Goal: Navigation & Orientation: Find specific page/section

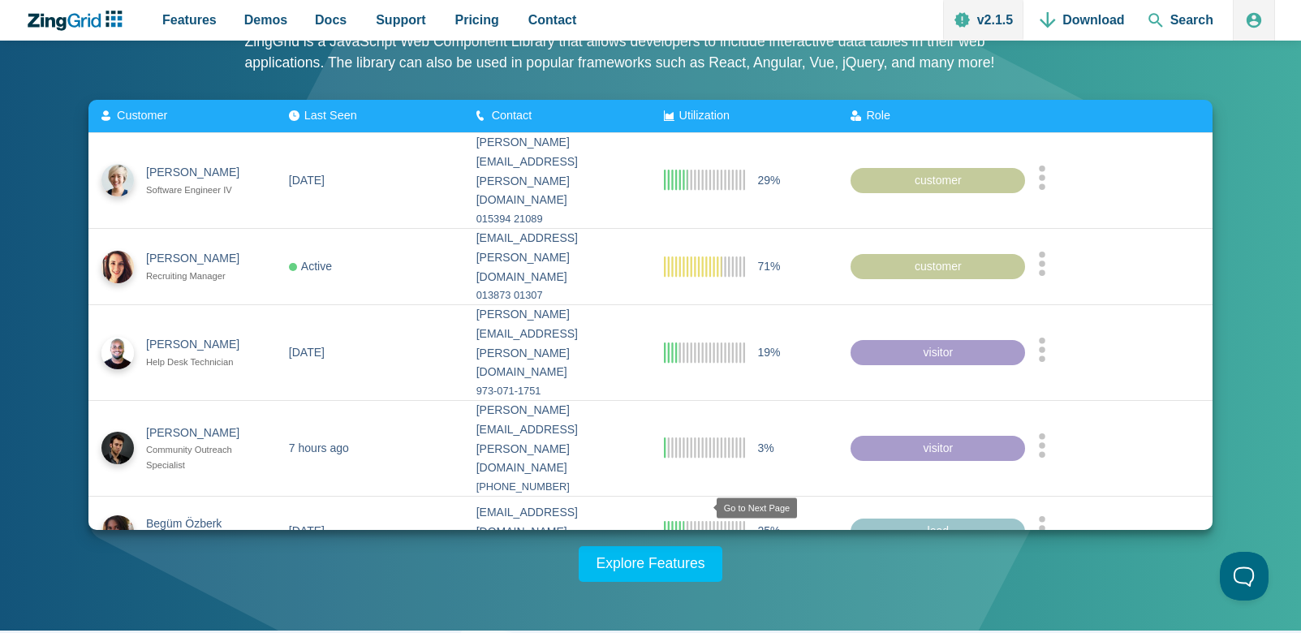
click at [695, 581] on zg-icon "nextpage" at bounding box center [697, 589] width 16 height 16
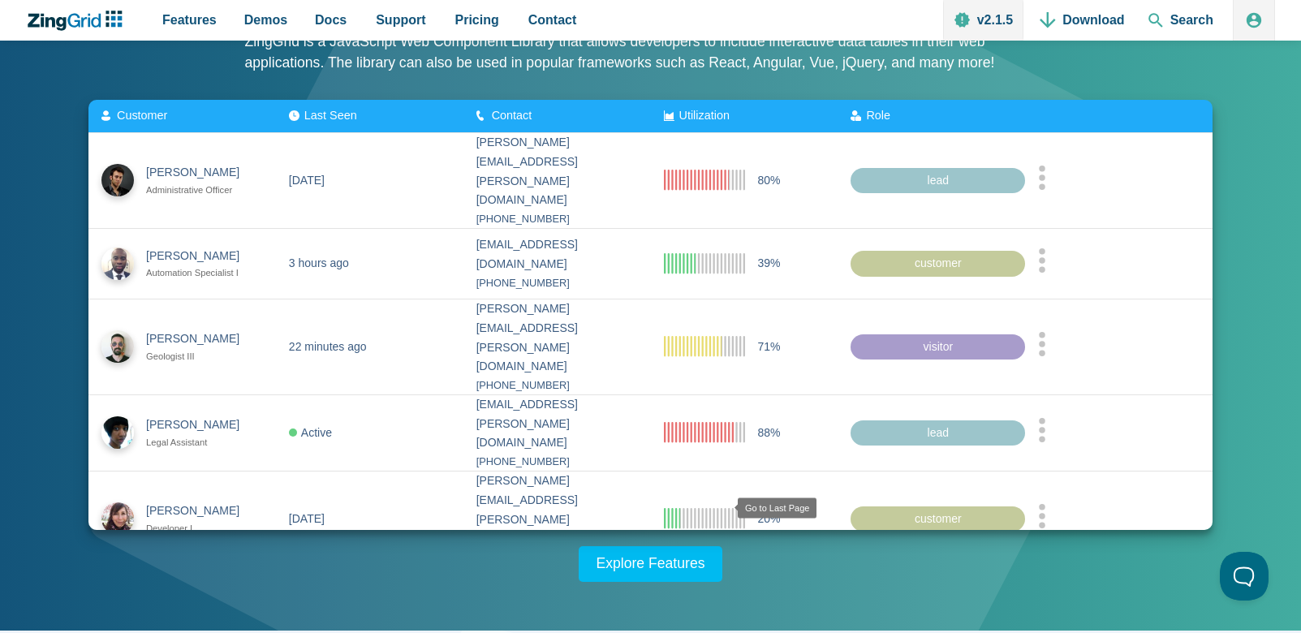
click at [719, 581] on zg-icon "lastpage" at bounding box center [718, 589] width 16 height 16
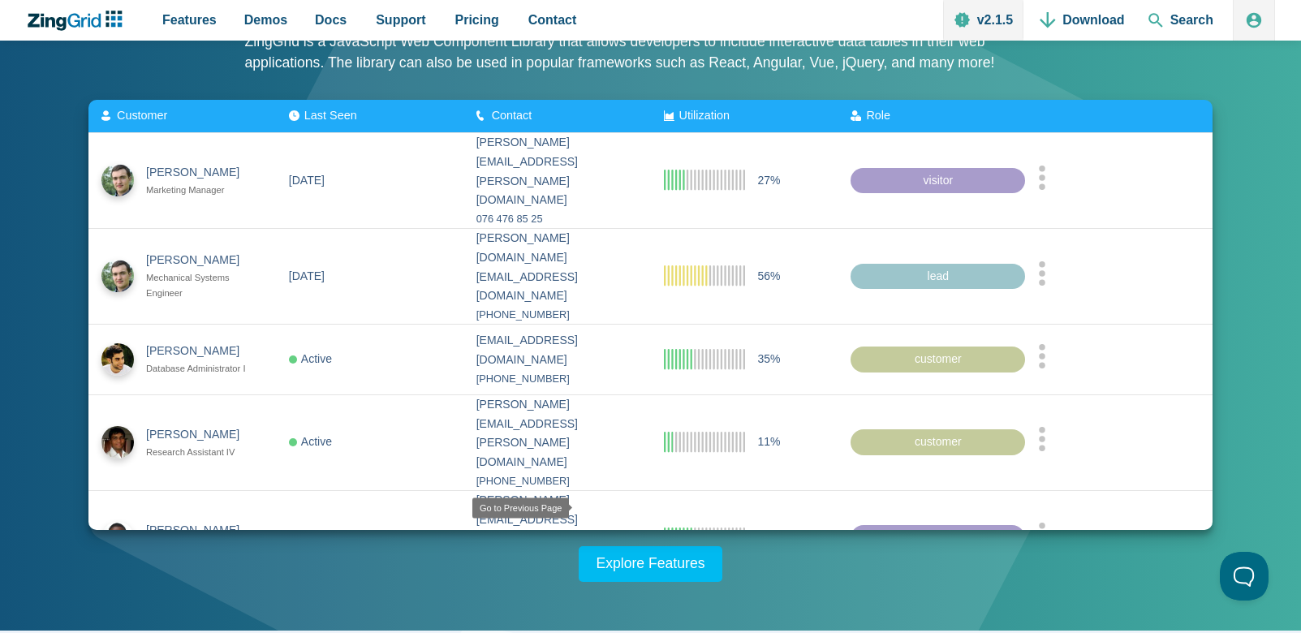
click at [578, 601] on zg-icon "prevpage" at bounding box center [585, 609] width 16 height 16
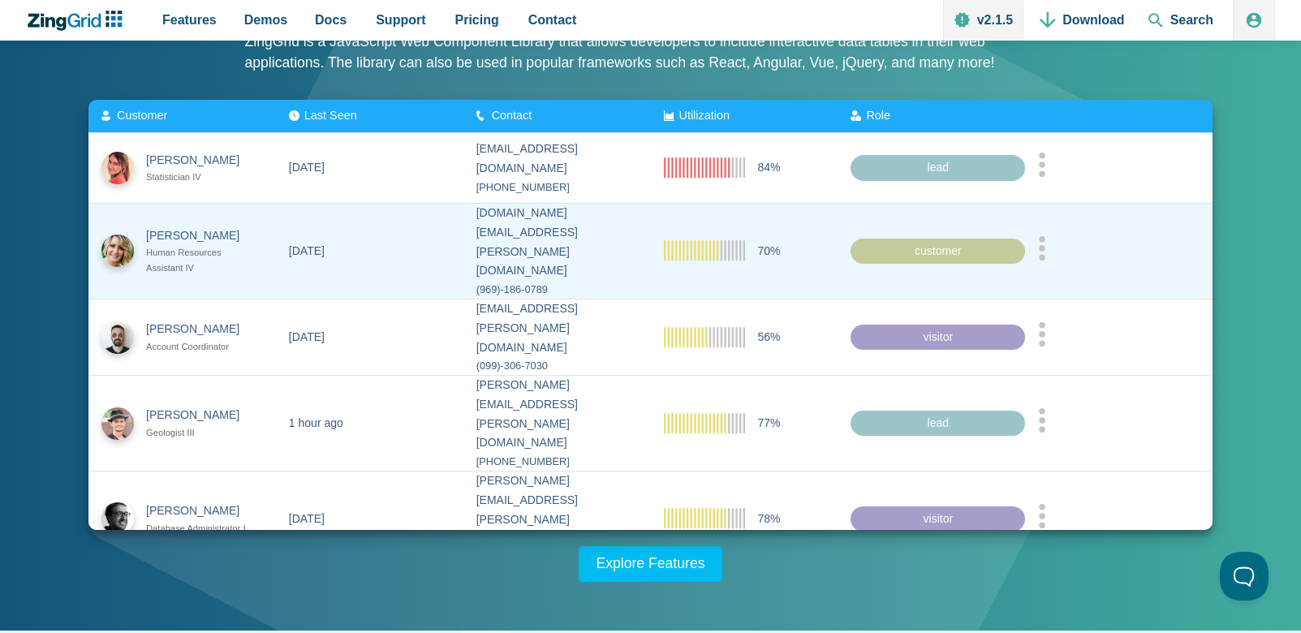
click at [362, 242] on zg-cell "7/19/2025" at bounding box center [369, 251] width 187 height 96
click at [533, 281] on div "(969)-186-0789" at bounding box center [556, 290] width 161 height 18
drag, startPoint x: 533, startPoint y: 240, endPoint x: 579, endPoint y: 242, distance: 46.3
click at [575, 281] on div "(969)-186-0789" at bounding box center [556, 290] width 161 height 18
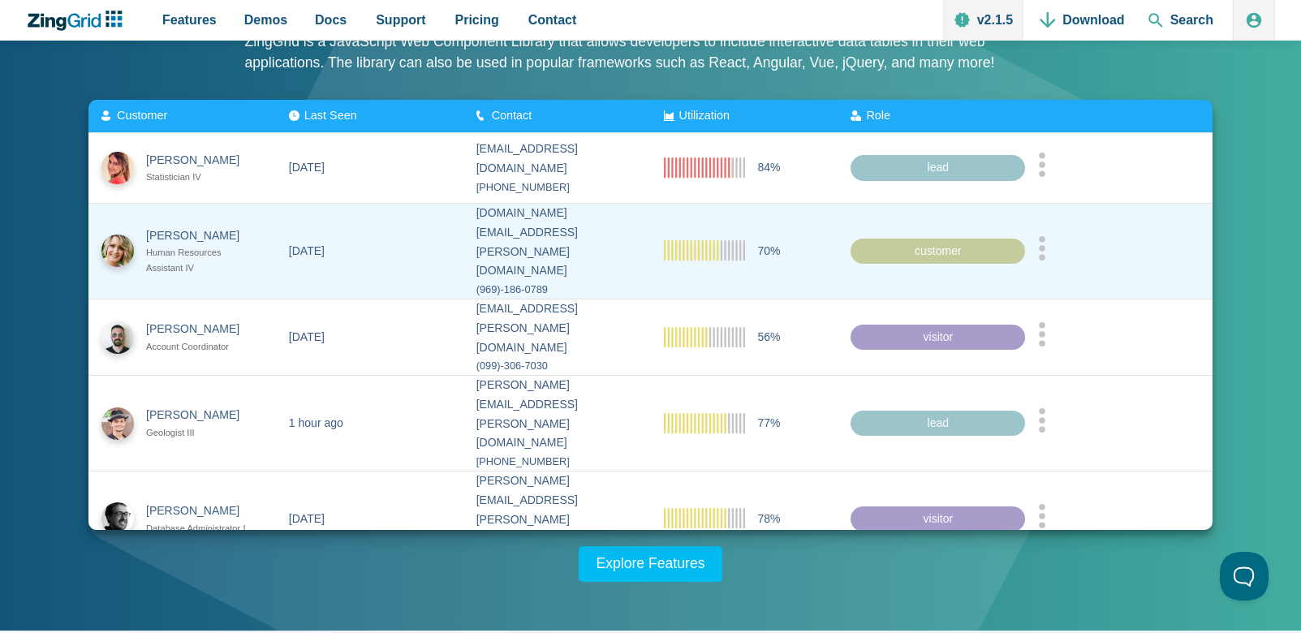
click at [1046, 239] on icon "App Content" at bounding box center [1042, 247] width 8 height 24
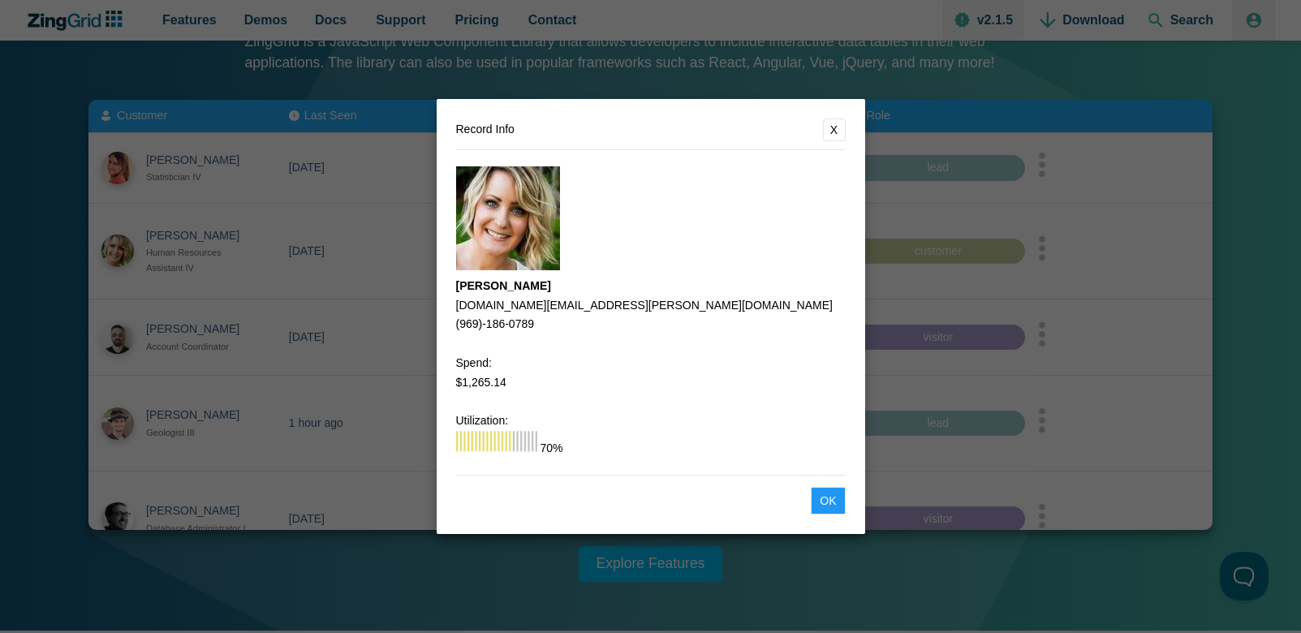
click at [829, 124] on button "X" at bounding box center [834, 129] width 23 height 23
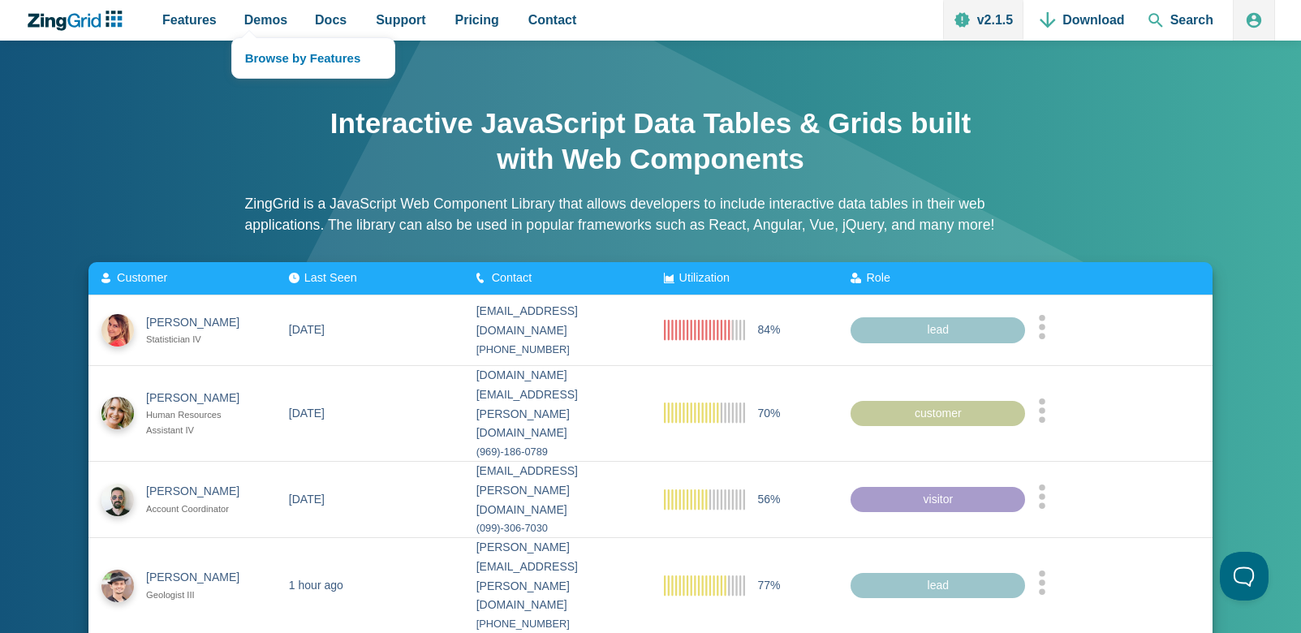
click at [248, 37] on nav "Browse by Features" at bounding box center [313, 57] width 164 height 41
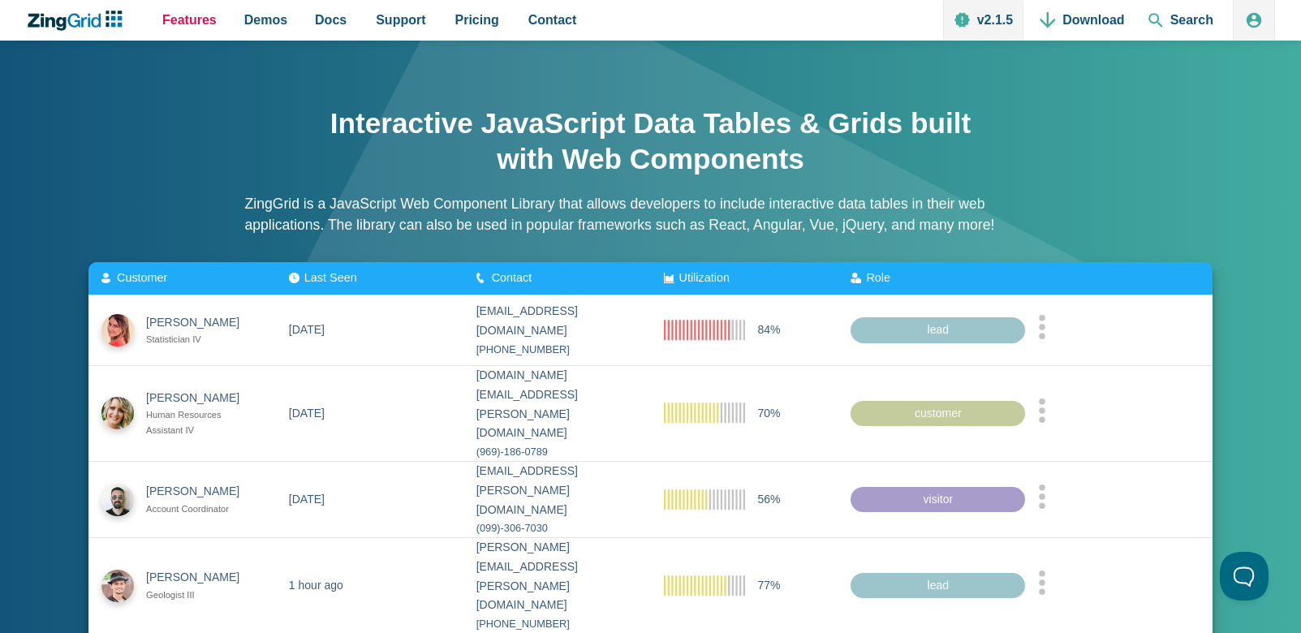
click at [187, 20] on span "Features" at bounding box center [189, 20] width 54 height 22
